Goal: Task Accomplishment & Management: Manage account settings

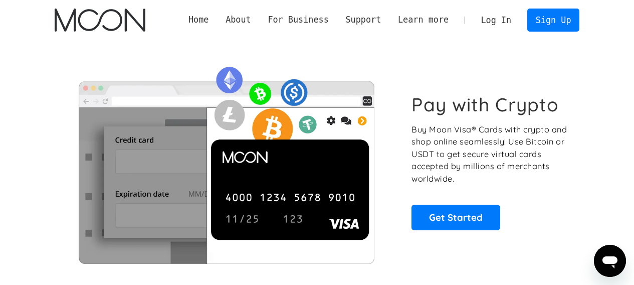
click at [498, 15] on link "Log In" at bounding box center [495, 20] width 47 height 22
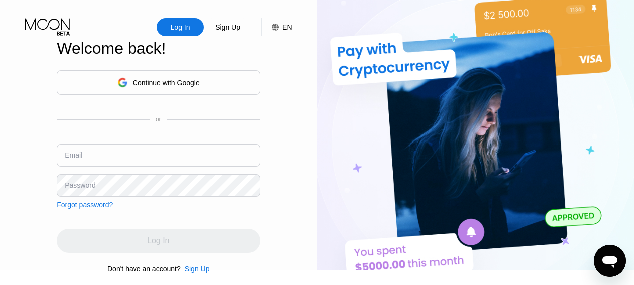
click at [189, 76] on div "Continue with Google" at bounding box center [158, 83] width 83 height 16
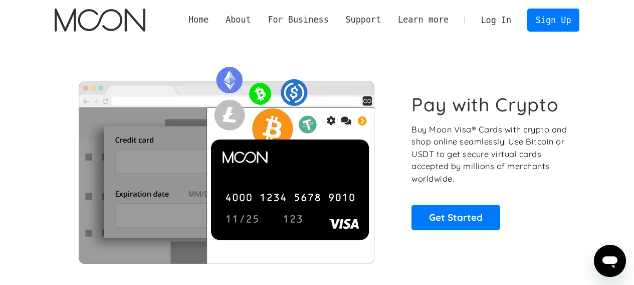
click at [484, 29] on link "Log In" at bounding box center [495, 20] width 47 height 22
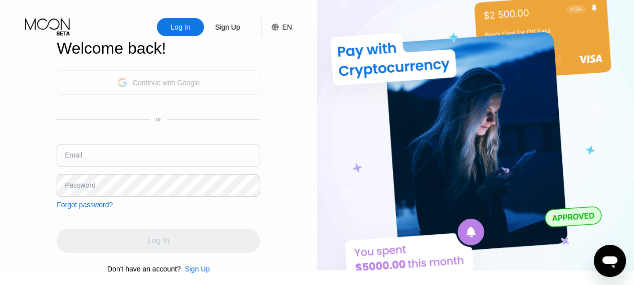
click at [162, 82] on div "Continue with Google" at bounding box center [166, 83] width 67 height 8
